Goal: Transaction & Acquisition: Subscribe to service/newsletter

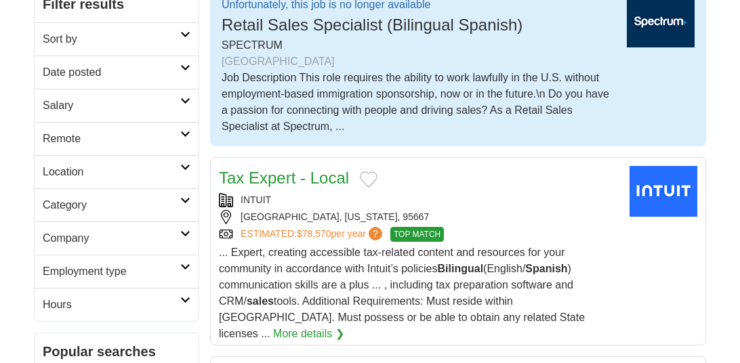
scroll to position [122, 0]
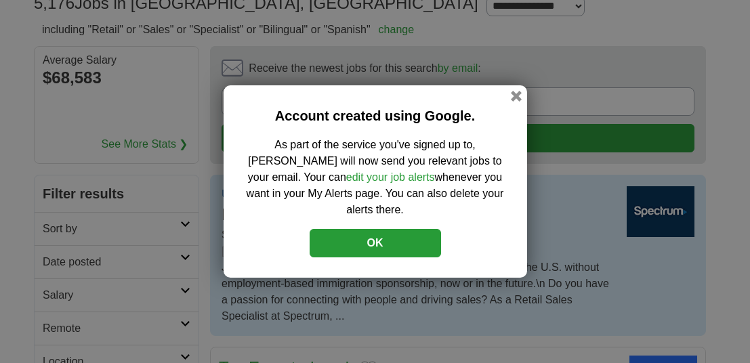
click at [405, 237] on button "OK" at bounding box center [375, 243] width 131 height 28
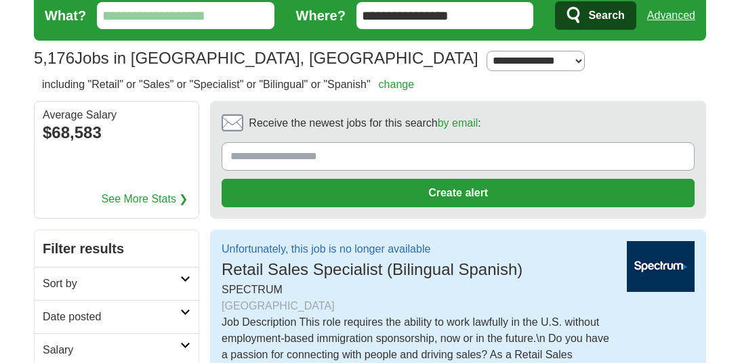
scroll to position [0, 0]
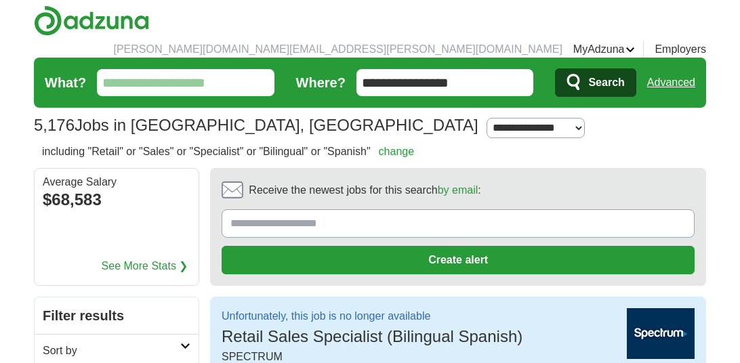
drag, startPoint x: 475, startPoint y: 66, endPoint x: 346, endPoint y: 64, distance: 129.5
click at [346, 64] on form "**********" at bounding box center [370, 83] width 672 height 50
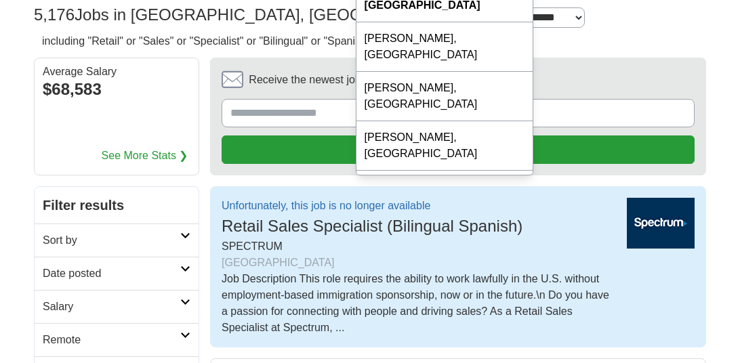
scroll to position [165, 0]
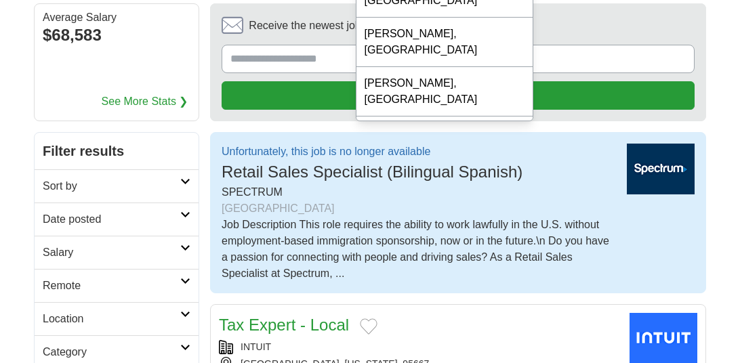
click at [330, 261] on div "Job Description This role requires the ability to work lawfully in the U.S. wit…" at bounding box center [419, 249] width 394 height 65
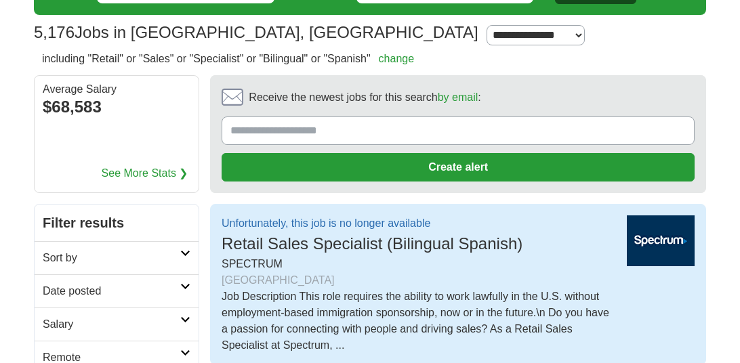
scroll to position [0, 0]
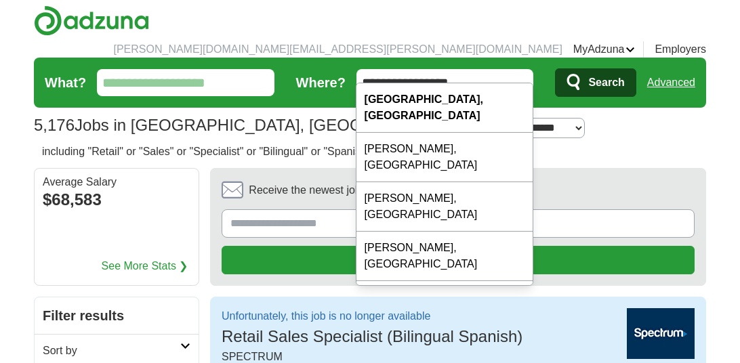
drag, startPoint x: 475, startPoint y: 65, endPoint x: 342, endPoint y: 65, distance: 132.9
click at [342, 65] on form "**********" at bounding box center [370, 83] width 672 height 50
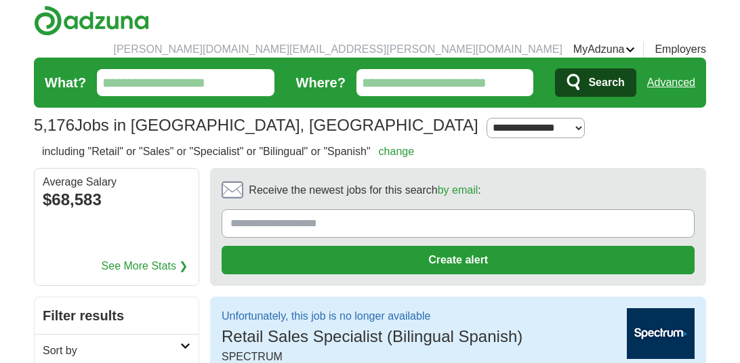
click at [222, 72] on input "What?" at bounding box center [186, 82] width 178 height 27
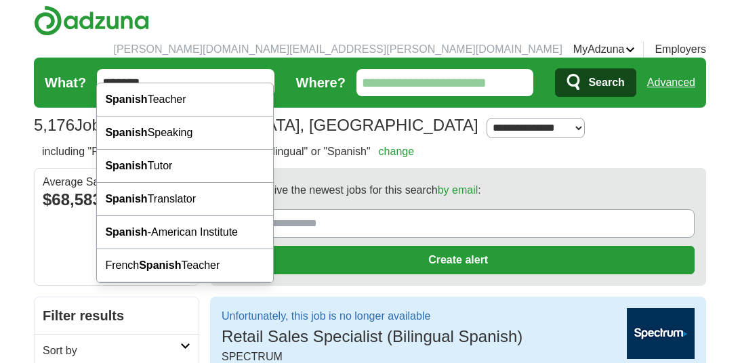
type input "*******"
click at [611, 69] on span "Search" at bounding box center [606, 82] width 36 height 27
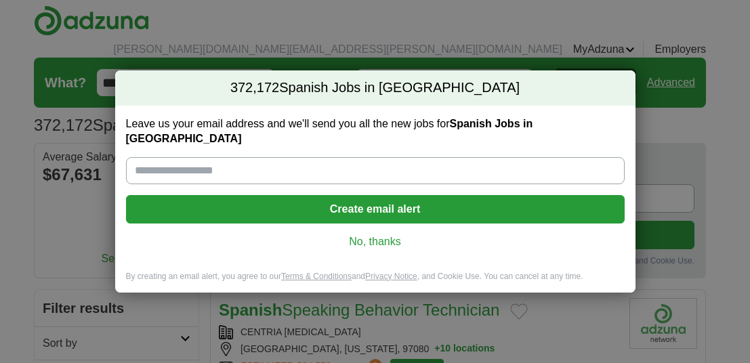
click at [280, 158] on input "Leave us your email address and we'll send you all the new jobs for Spanish Job…" at bounding box center [375, 170] width 499 height 27
type input "**********"
click at [376, 212] on button "Create email alert" at bounding box center [375, 209] width 499 height 28
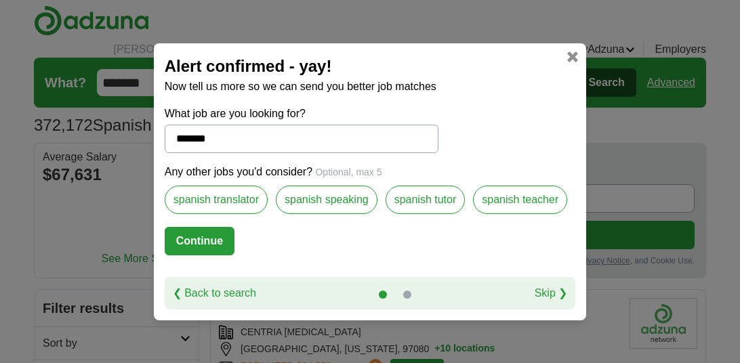
click at [336, 198] on label "spanish speaking" at bounding box center [327, 200] width 102 height 28
click at [262, 205] on label "spanish translator" at bounding box center [216, 200] width 103 height 28
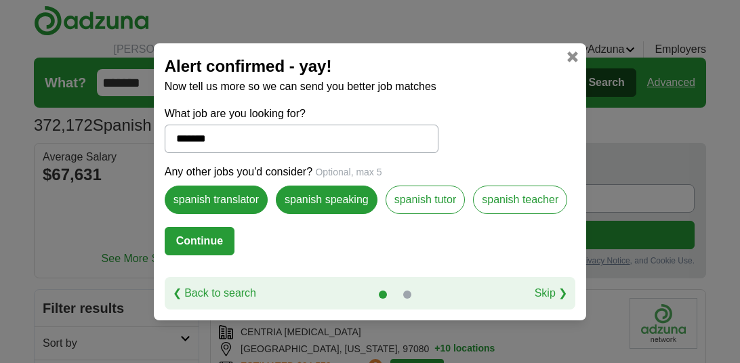
click at [422, 207] on label "spanish tutor" at bounding box center [426, 200] width 80 height 28
click at [520, 205] on label "spanish teacher" at bounding box center [520, 200] width 94 height 28
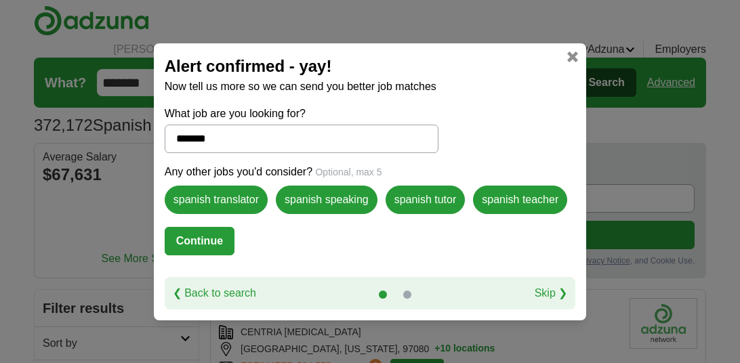
click at [558, 294] on link "Skip ❯" at bounding box center [551, 293] width 33 height 16
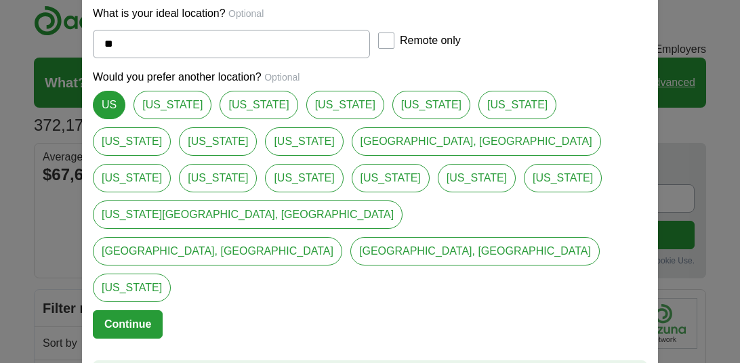
click at [233, 119] on link "[US_STATE]" at bounding box center [259, 105] width 78 height 28
type input "**********"
select select "*"
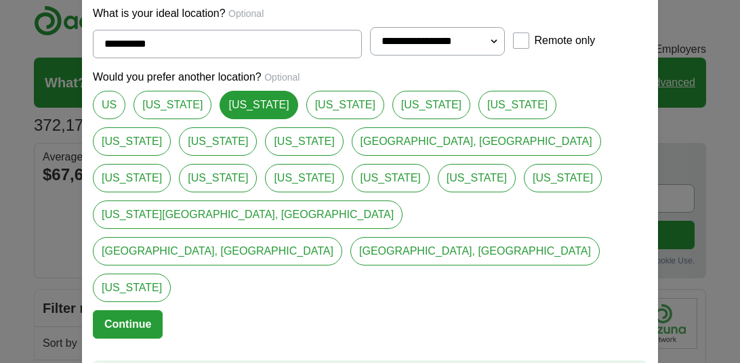
click at [140, 310] on button "Continue" at bounding box center [128, 324] width 70 height 28
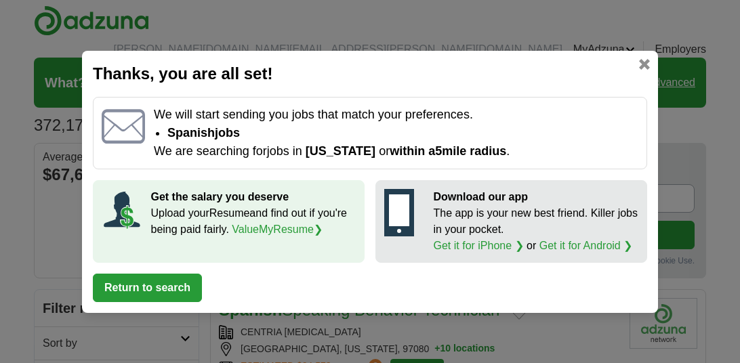
click at [141, 289] on button "Return to search" at bounding box center [147, 288] width 109 height 28
